Goal: Task Accomplishment & Management: Use online tool/utility

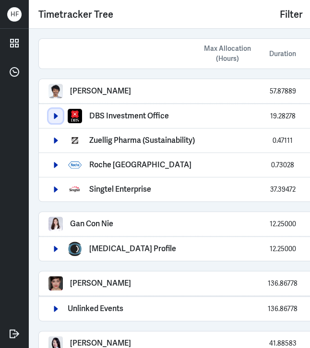
click at [61, 118] on button "button" at bounding box center [55, 116] width 14 height 14
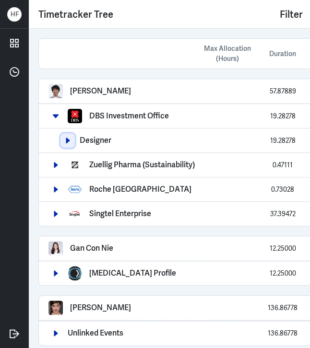
click at [64, 138] on icon "button" at bounding box center [67, 140] width 7 height 7
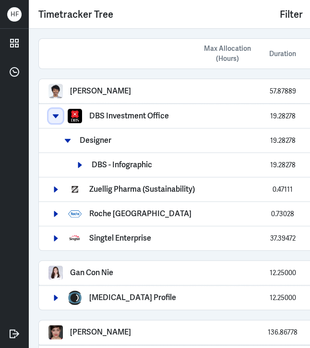
click at [56, 113] on icon "button" at bounding box center [55, 116] width 7 height 7
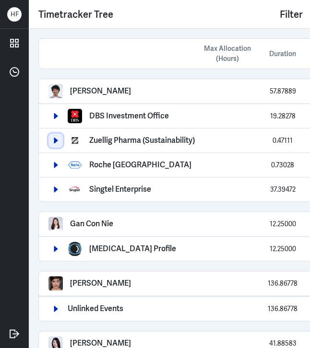
click at [56, 139] on icon "button" at bounding box center [56, 141] width 4 height 6
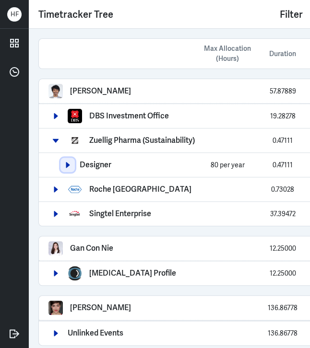
click at [71, 166] on icon "button" at bounding box center [67, 165] width 7 height 7
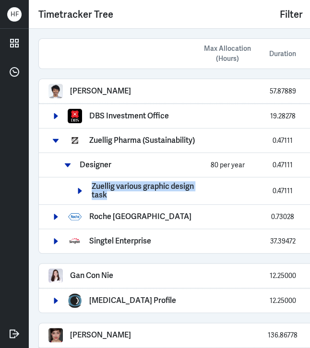
drag, startPoint x: 93, startPoint y: 181, endPoint x: 200, endPoint y: 189, distance: 106.8
click at [200, 189] on div "Zuellig various graphic design task 0.47111 0.47111" at bounding box center [244, 190] width 345 height 17
copy div "Zuellig various graphic design task"
click at [59, 142] on icon "button" at bounding box center [55, 140] width 7 height 7
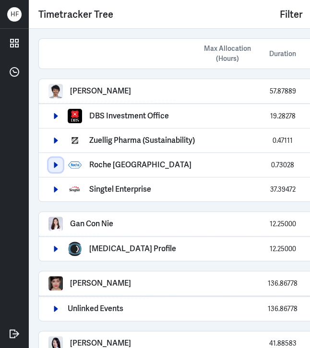
click at [57, 165] on icon "button" at bounding box center [56, 165] width 4 height 6
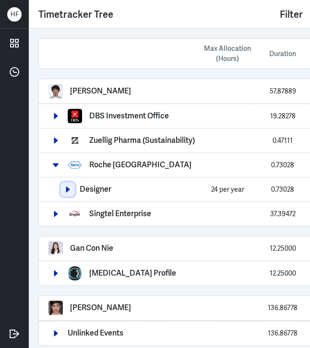
click at [65, 191] on icon "button" at bounding box center [67, 189] width 7 height 7
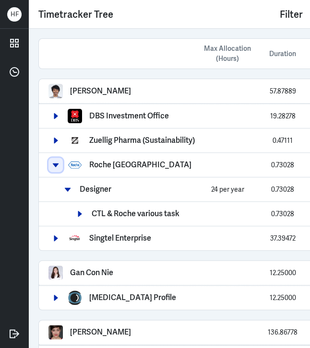
click at [52, 166] on icon "button" at bounding box center [55, 165] width 7 height 7
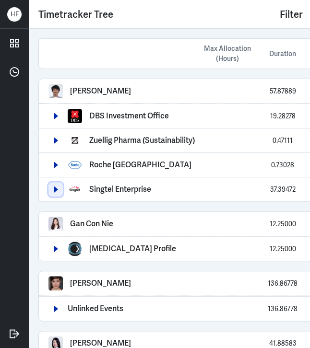
click at [57, 184] on button "button" at bounding box center [55, 189] width 14 height 14
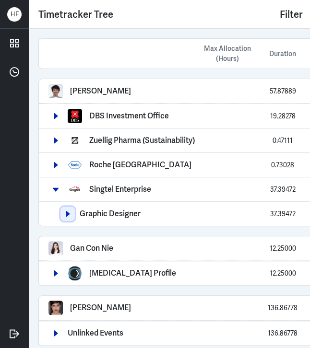
click at [70, 211] on icon "button" at bounding box center [67, 214] width 7 height 7
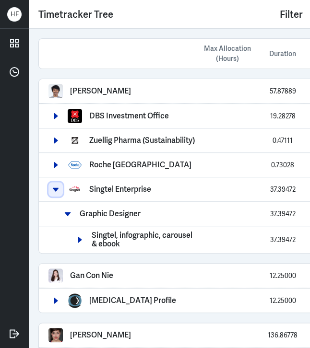
click at [60, 190] on button "button" at bounding box center [55, 189] width 14 height 14
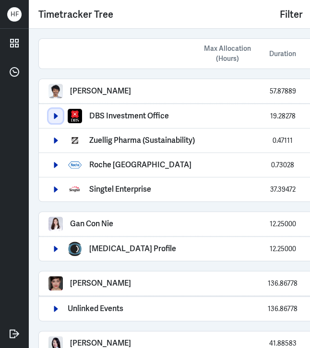
click at [54, 114] on icon "button" at bounding box center [55, 116] width 7 height 7
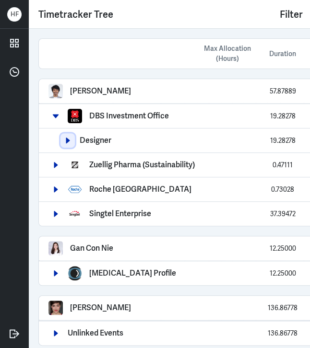
click at [66, 140] on icon "button" at bounding box center [68, 141] width 4 height 6
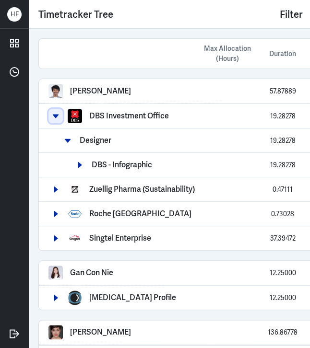
click at [57, 113] on icon "button" at bounding box center [55, 116] width 7 height 7
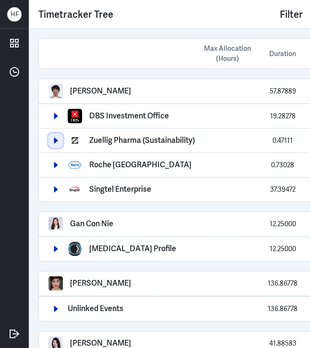
click at [56, 141] on icon "button" at bounding box center [56, 141] width 4 height 6
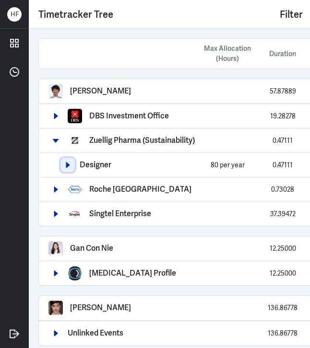
click at [69, 162] on icon "button" at bounding box center [67, 165] width 7 height 7
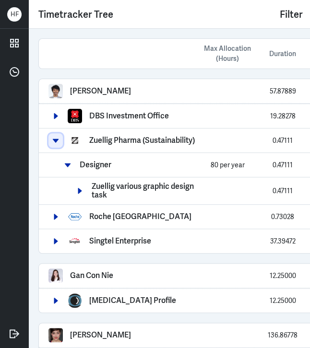
click at [60, 139] on button "button" at bounding box center [55, 140] width 14 height 14
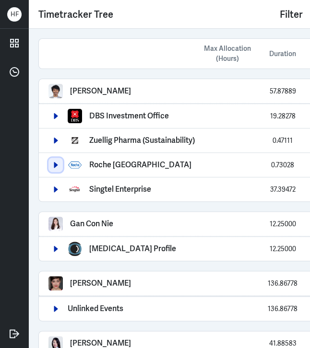
click at [52, 160] on button "button" at bounding box center [55, 165] width 14 height 14
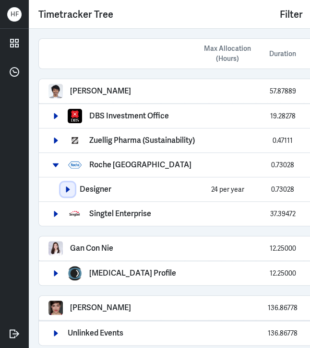
click at [62, 190] on button "button" at bounding box center [67, 189] width 14 height 14
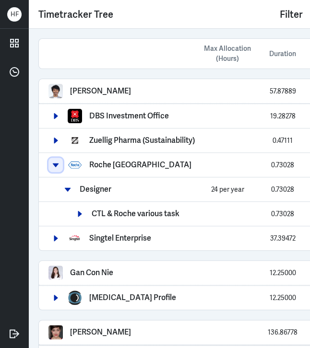
click at [60, 160] on button "button" at bounding box center [55, 165] width 14 height 14
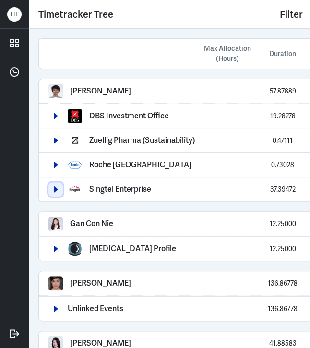
click at [56, 183] on button "button" at bounding box center [55, 189] width 14 height 14
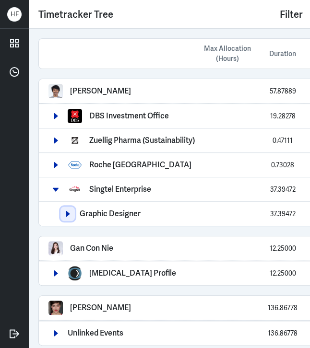
click at [67, 214] on icon "button" at bounding box center [68, 214] width 4 height 6
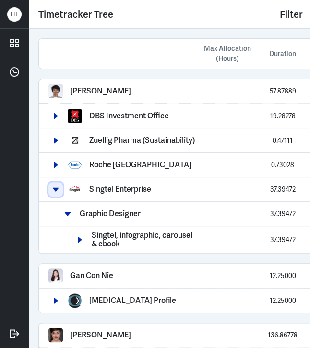
click at [59, 189] on button "button" at bounding box center [55, 189] width 14 height 14
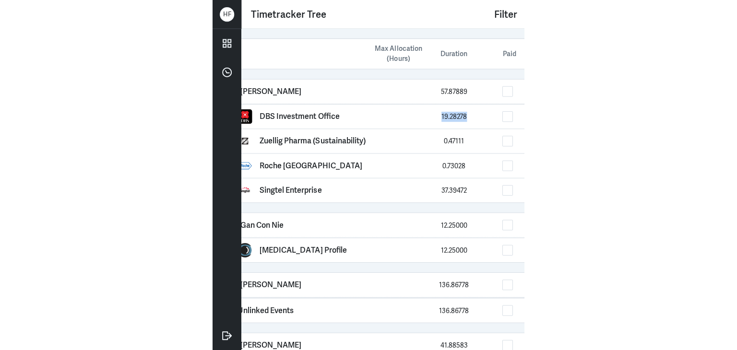
scroll to position [0, 50]
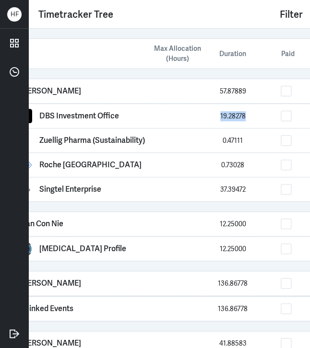
drag, startPoint x: 269, startPoint y: 115, endPoint x: 246, endPoint y: 117, distance: 23.2
click at [246, 117] on div "19.28278" at bounding box center [233, 116] width 48 height 10
copy span "19.28278"
click at [219, 139] on div "0.47111" at bounding box center [233, 141] width 48 height 10
drag, startPoint x: 221, startPoint y: 141, endPoint x: 243, endPoint y: 138, distance: 22.2
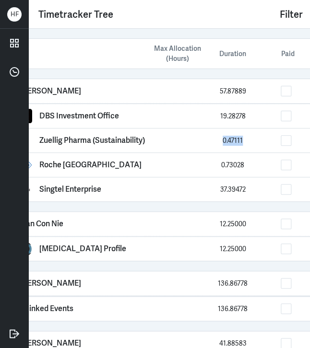
click at [243, 138] on div "0.47111" at bounding box center [233, 141] width 48 height 10
copy span "0.47111"
drag, startPoint x: 217, startPoint y: 164, endPoint x: 271, endPoint y: 169, distance: 53.5
click at [271, 169] on div "0.73028 0.73028" at bounding box center [256, 165] width 221 height 10
copy span "0.73028"
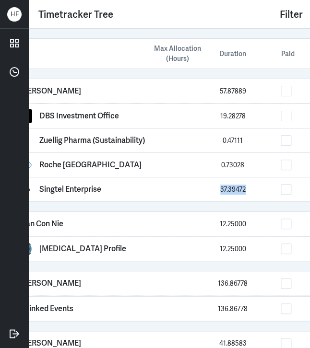
drag, startPoint x: 219, startPoint y: 191, endPoint x: 259, endPoint y: 192, distance: 40.4
click at [259, 192] on div "37.39472 37.39472" at bounding box center [256, 190] width 221 height 10
copy span "37.39472"
drag, startPoint x: 218, startPoint y: 92, endPoint x: 261, endPoint y: 86, distance: 43.1
click at [261, 86] on div "57.87889 57.87889" at bounding box center [256, 91] width 221 height 10
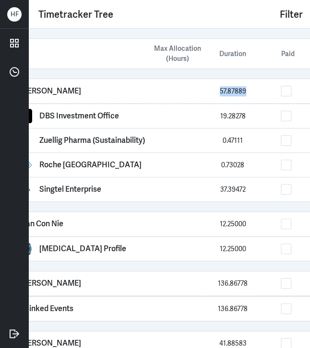
copy span "57.87889"
click at [285, 95] on span at bounding box center [286, 91] width 11 height 11
click at [295, 91] on input "checkbox" at bounding box center [295, 91] width 0 height 0
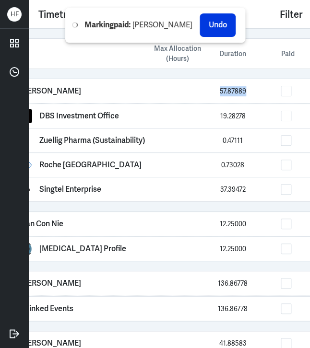
click at [258, 98] on div "Arief Bahari 57.87889 57.87889" at bounding box center [183, 91] width 388 height 24
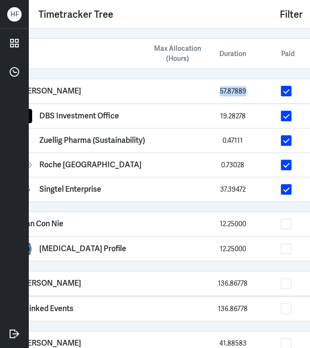
drag, startPoint x: 218, startPoint y: 88, endPoint x: 249, endPoint y: 91, distance: 30.8
click at [249, 91] on div "57.87889" at bounding box center [233, 91] width 48 height 10
click at [233, 87] on span "57.87889" at bounding box center [233, 91] width 26 height 9
drag, startPoint x: 219, startPoint y: 91, endPoint x: 245, endPoint y: 91, distance: 25.9
click at [245, 91] on div "57.87889" at bounding box center [233, 91] width 48 height 10
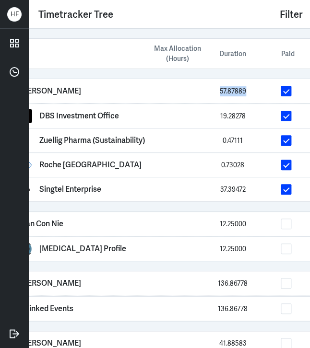
copy span "57.87889"
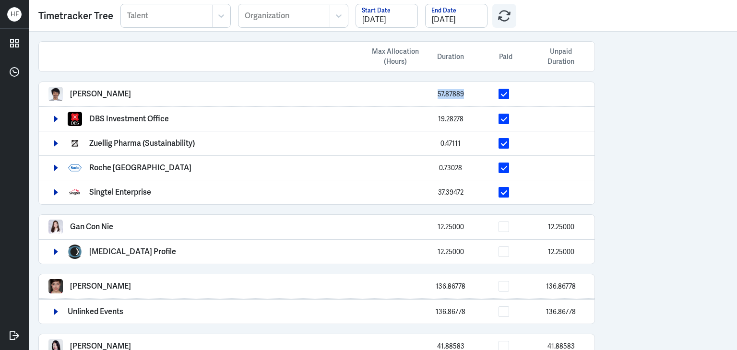
scroll to position [0, 0]
click at [626, 162] on div "Max Allocation (Hours) Duration Paid Unpaid Duration Arief Bahari 57.87889 DBS …" at bounding box center [383, 191] width 708 height 319
drag, startPoint x: 430, startPoint y: 231, endPoint x: 469, endPoint y: 227, distance: 39.6
click at [469, 227] on div "Gan Con Nie 12.25000 12.25000" at bounding box center [316, 227] width 537 height 14
copy span "12.25000"
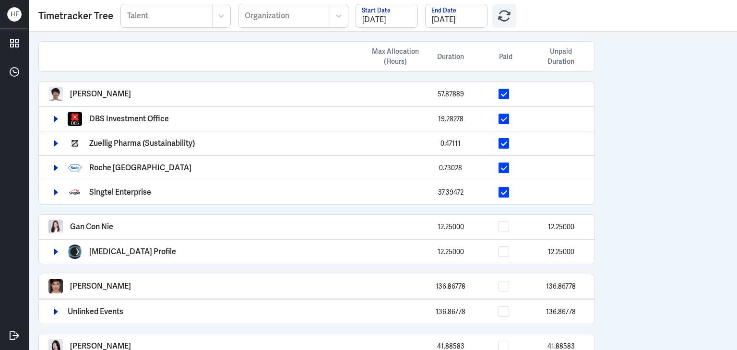
click at [509, 227] on div "12.25000 12.25000" at bounding box center [474, 227] width 221 height 10
click at [500, 227] on span at bounding box center [504, 227] width 11 height 11
click at [513, 227] on input "checkbox" at bounding box center [513, 227] width 0 height 0
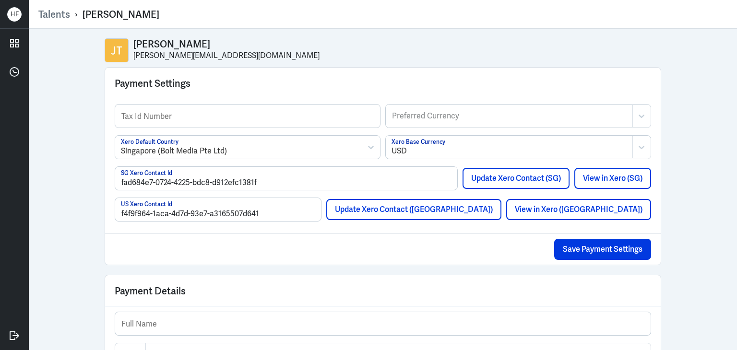
scroll to position [802, 0]
